Goal: Check status: Check status

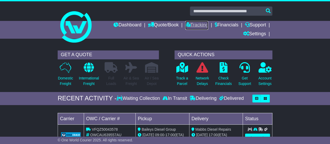
click at [193, 27] on link "Tracking" at bounding box center [196, 25] width 23 height 9
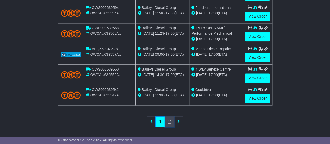
click at [171, 119] on link "2" at bounding box center [169, 121] width 9 height 11
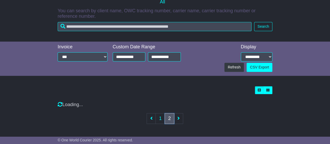
scroll to position [216, 0]
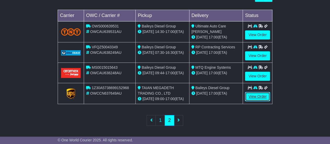
click at [259, 96] on link "View Order" at bounding box center [257, 96] width 25 height 9
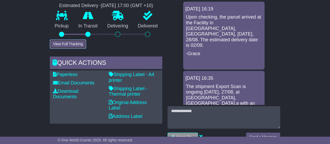
click at [64, 47] on button "View Full Tracking" at bounding box center [68, 43] width 36 height 9
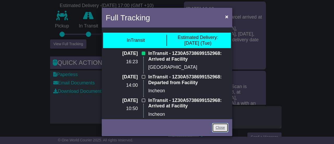
click at [217, 126] on link "Close" at bounding box center [220, 127] width 16 height 9
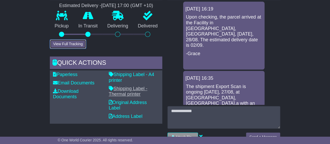
scroll to position [313, 0]
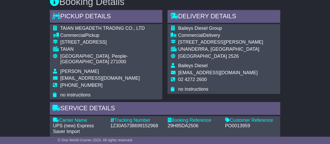
click at [138, 123] on div "1Z30A5738699152968" at bounding box center [136, 126] width 52 height 6
copy div "1Z30A5738699152968"
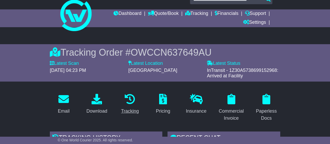
scroll to position [0, 0]
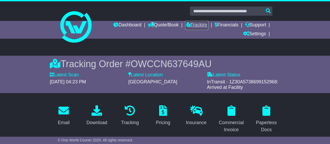
click at [187, 25] on link "Tracking" at bounding box center [196, 25] width 23 height 9
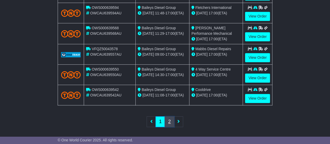
click at [168, 120] on link "2" at bounding box center [169, 121] width 9 height 11
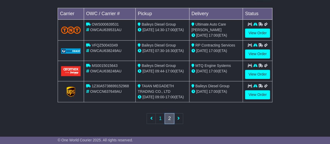
scroll to position [216, 0]
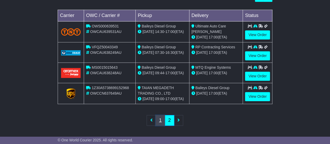
click at [160, 117] on link "1" at bounding box center [160, 120] width 9 height 11
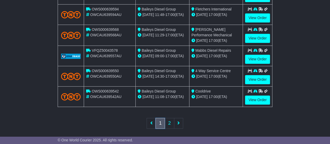
scroll to position [294, 0]
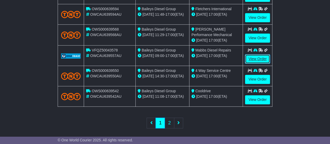
click at [255, 58] on link "View Order" at bounding box center [257, 58] width 25 height 9
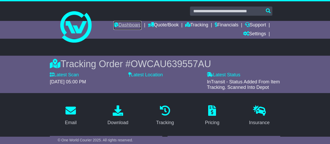
click at [125, 26] on link "Dashboard" at bounding box center [128, 25] width 28 height 9
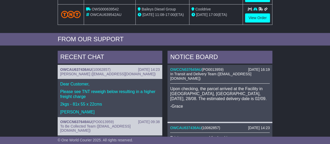
scroll to position [209, 0]
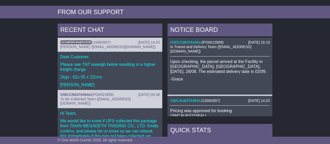
click at [76, 41] on link "OWCAU637436AU" at bounding box center [76, 42] width 32 height 4
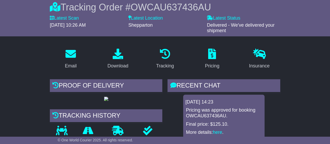
scroll to position [4, 0]
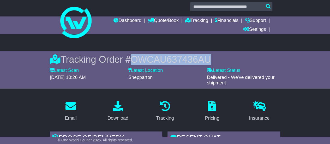
drag, startPoint x: 127, startPoint y: 58, endPoint x: 202, endPoint y: 60, distance: 75.0
click at [214, 60] on div "Tracking Order # OWCAU637436AU" at bounding box center [165, 59] width 231 height 11
copy div "# OWCAU637436AU"
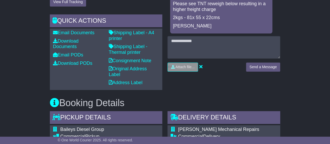
scroll to position [187, 0]
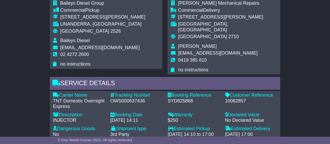
scroll to position [366, 0]
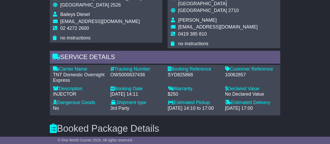
click at [237, 78] on div "10062857" at bounding box center [251, 75] width 52 height 6
copy div "10062857"
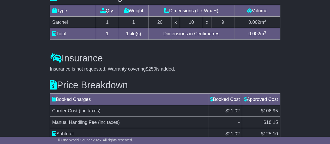
scroll to position [470, 0]
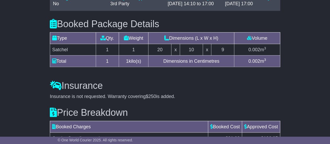
click at [248, 91] on h3 "Insurance" at bounding box center [165, 85] width 231 height 10
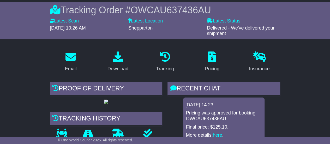
scroll to position [52, 0]
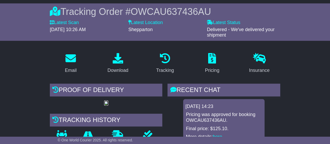
click at [104, 104] on img at bounding box center [106, 103] width 4 height 4
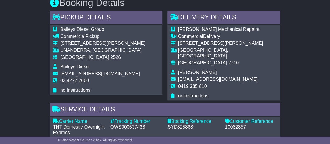
scroll to position [392, 0]
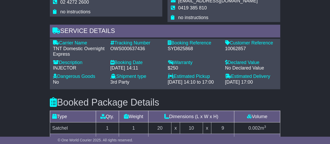
click at [130, 52] on div "OWS000637436" at bounding box center [136, 49] width 52 height 6
copy div "OWS000637436"
click at [238, 52] on div "10062857" at bounding box center [251, 49] width 52 height 6
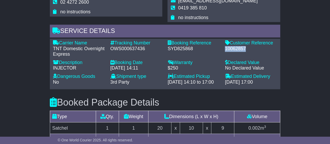
copy div "10062857"
